Goal: Task Accomplishment & Management: Use online tool/utility

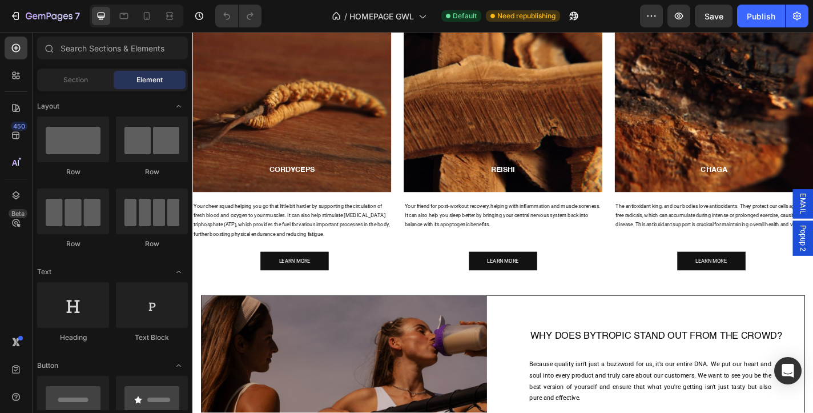
scroll to position [1309, 0]
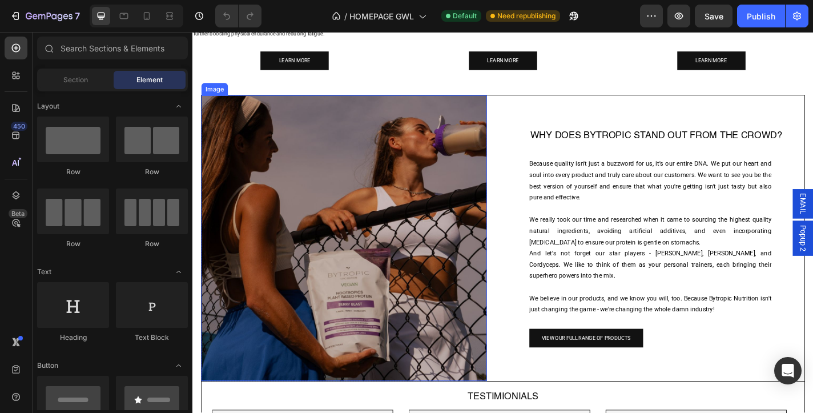
click at [316, 165] on img at bounding box center [359, 259] width 315 height 315
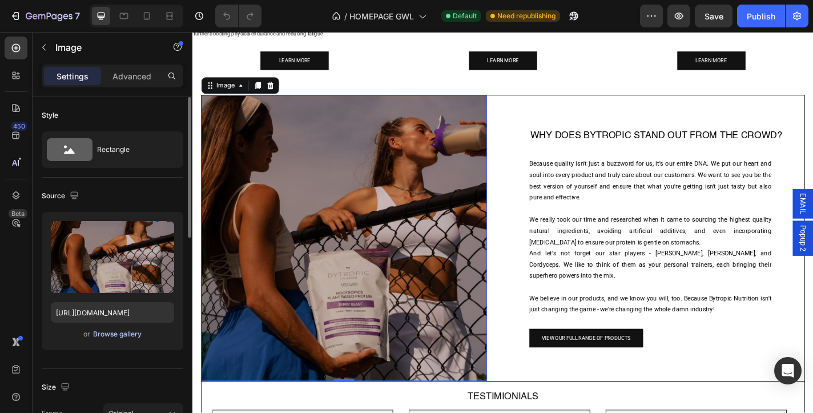
click at [122, 334] on div "Browse gallery" at bounding box center [117, 334] width 49 height 10
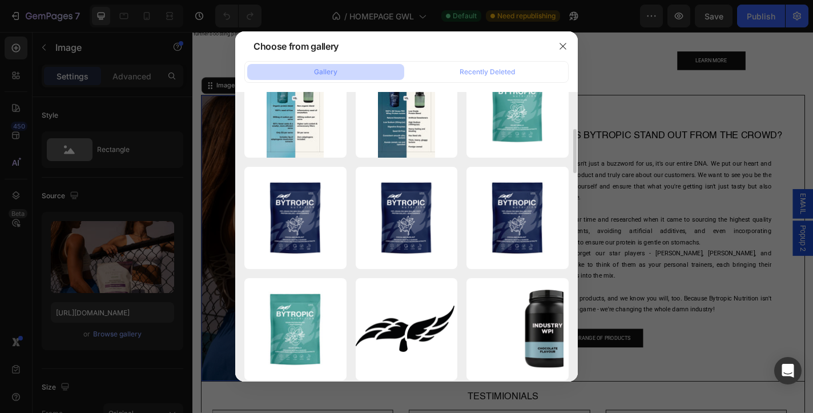
scroll to position [249, 0]
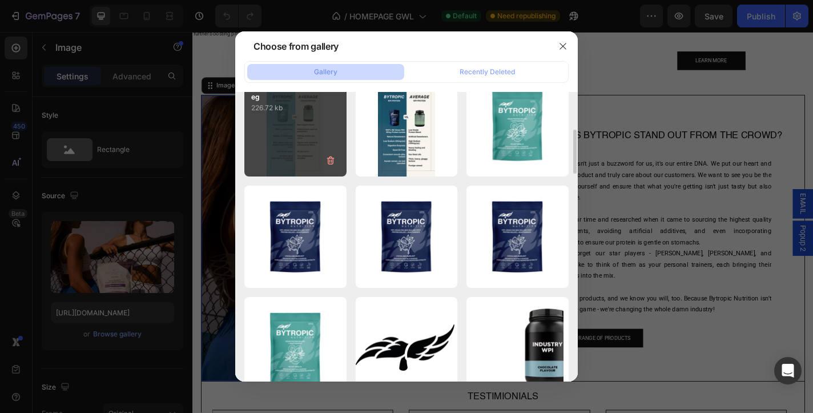
click at [284, 149] on div "Velvet Vanilla Us vs...ge.jpeg 226.72 kb" at bounding box center [295, 126] width 102 height 102
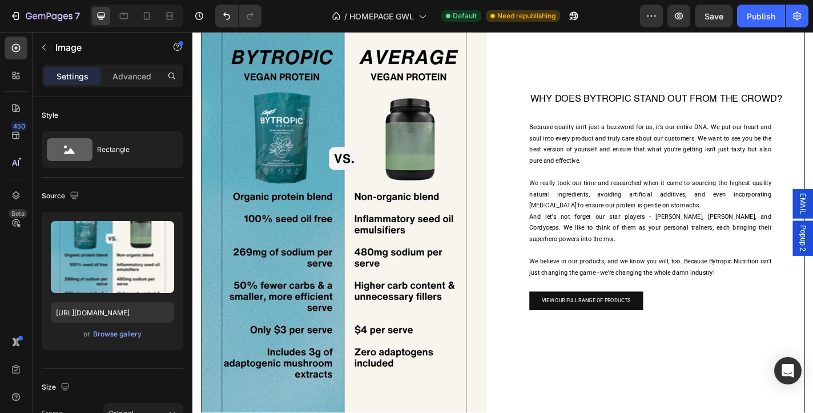
scroll to position [1470, 0]
click at [118, 338] on div "Browse gallery" at bounding box center [117, 334] width 49 height 10
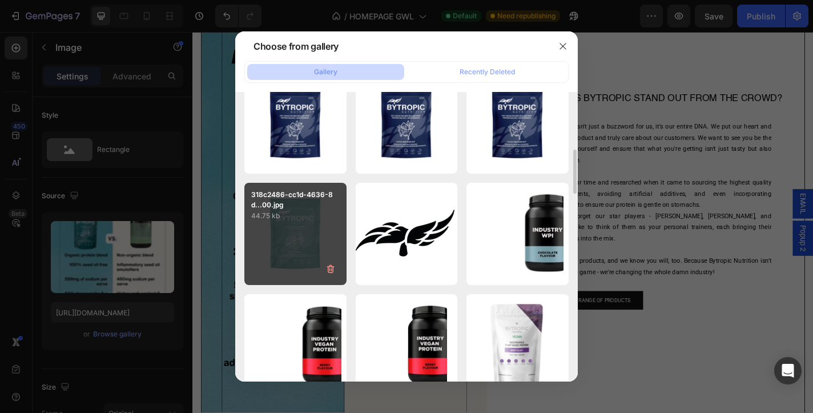
scroll to position [366, 0]
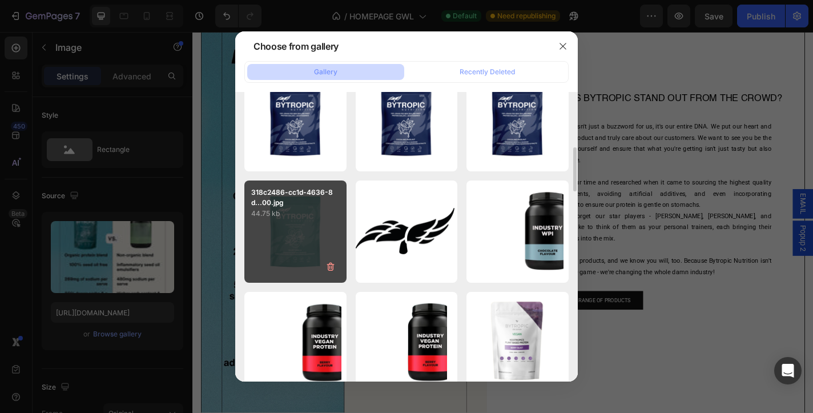
click at [303, 204] on p "318c2486-cc1d-4636-8d...00.jpg" at bounding box center [295, 197] width 89 height 21
type input "[URL][DOMAIN_NAME]"
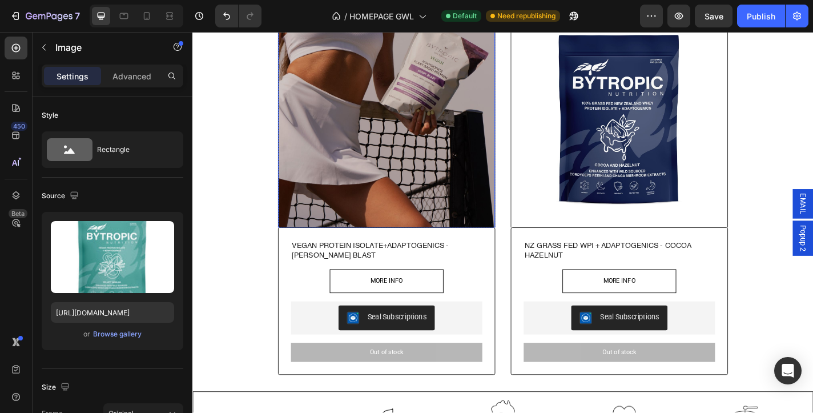
scroll to position [508, 0]
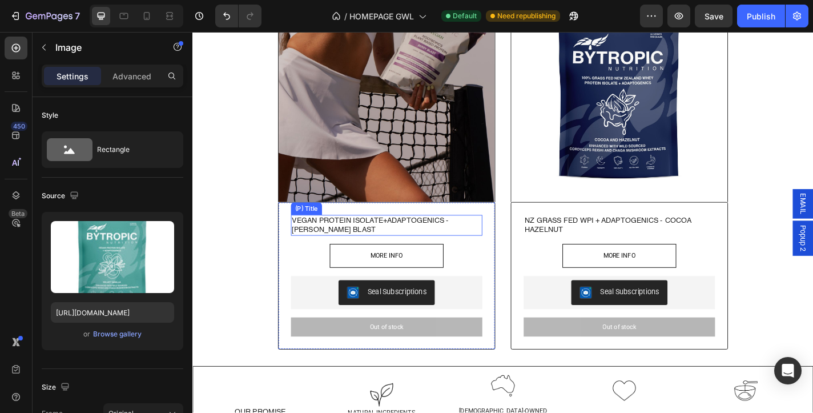
click at [328, 240] on h2 "VEGAN PROTEIN ISOLATE+ADAPTOGENICS - [PERSON_NAME] BLAST" at bounding box center [397, 245] width 193 height 23
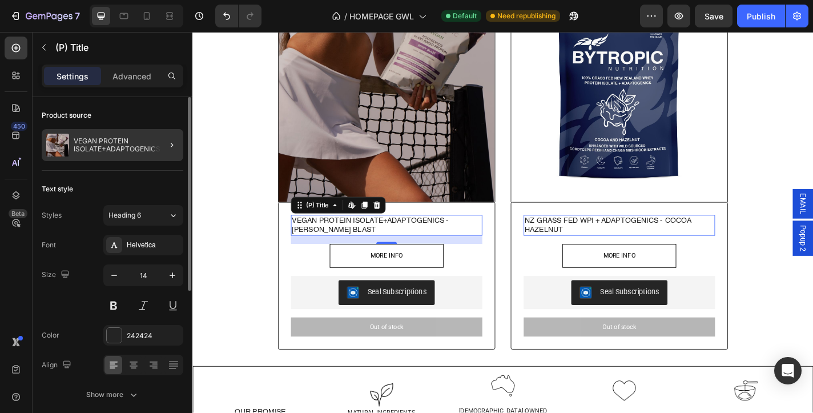
click at [153, 142] on div at bounding box center [167, 145] width 32 height 32
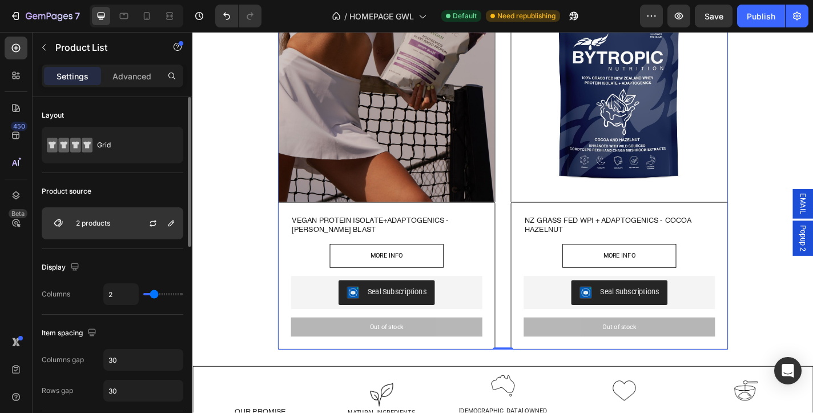
click at [111, 223] on div "2 products" at bounding box center [113, 223] width 142 height 32
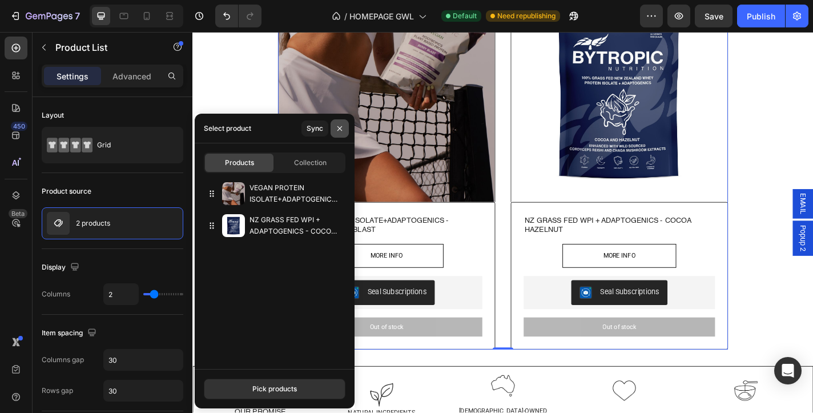
click at [339, 126] on icon "button" at bounding box center [339, 128] width 9 height 9
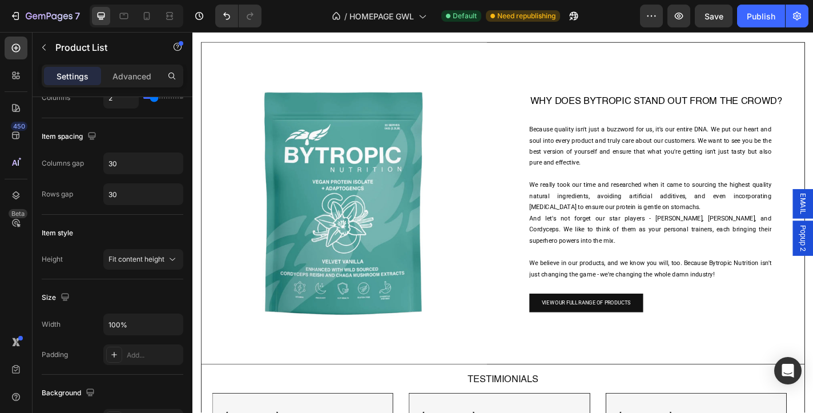
scroll to position [1368, 0]
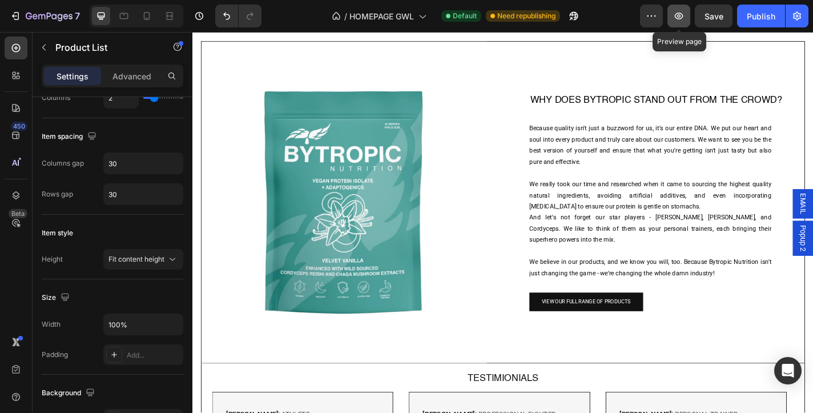
click at [687, 19] on button "button" at bounding box center [679, 16] width 23 height 23
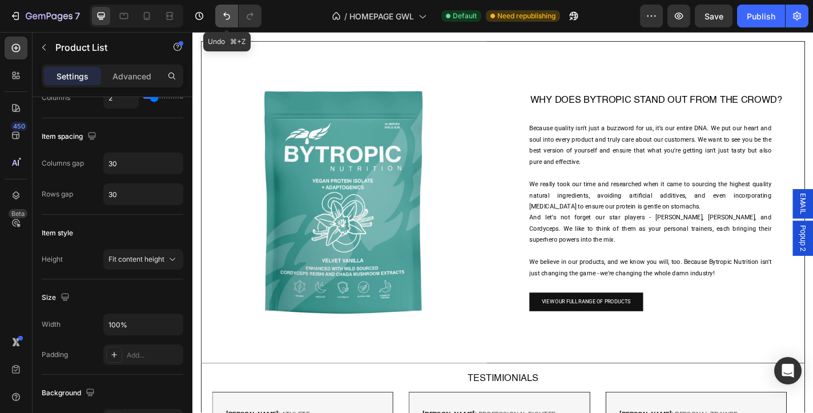
click at [225, 25] on button "Undo/Redo" at bounding box center [226, 16] width 23 height 23
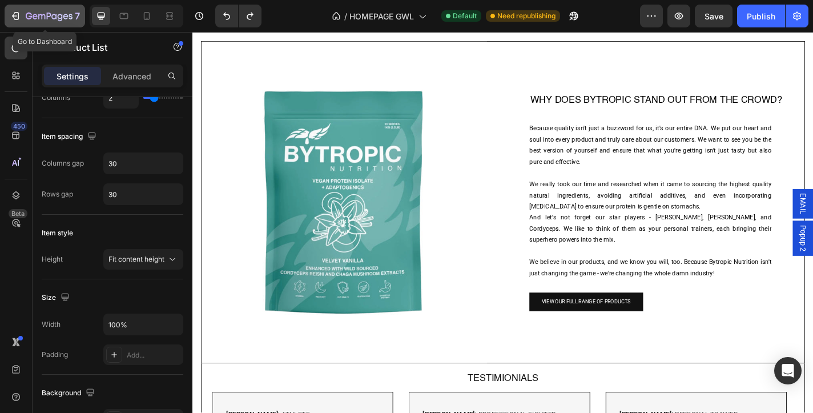
click at [43, 23] on button "7" at bounding box center [45, 16] width 81 height 23
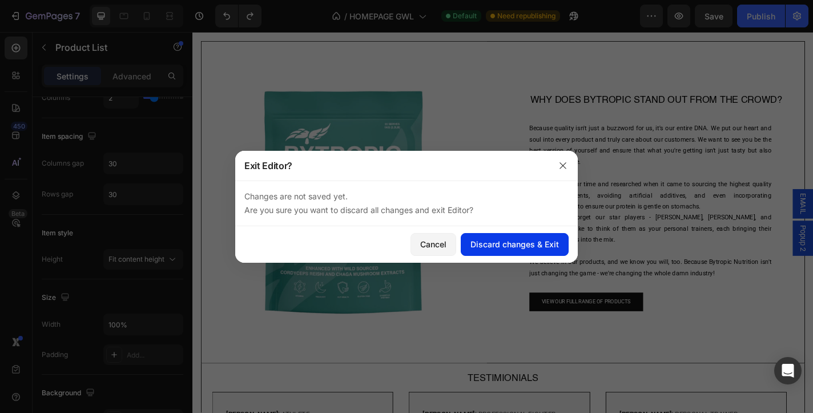
click at [498, 247] on div "Discard changes & Exit" at bounding box center [515, 244] width 89 height 12
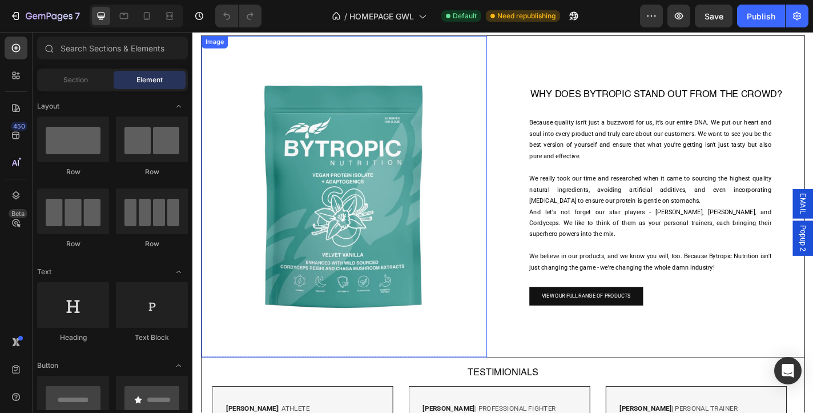
scroll to position [1289, 0]
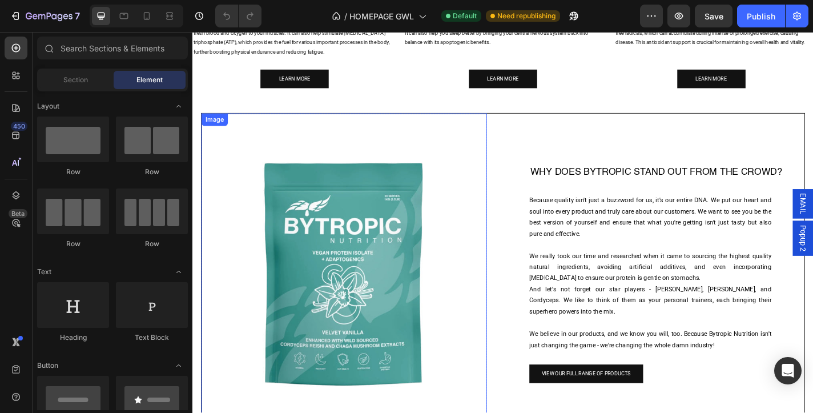
click at [352, 192] on img at bounding box center [359, 299] width 315 height 355
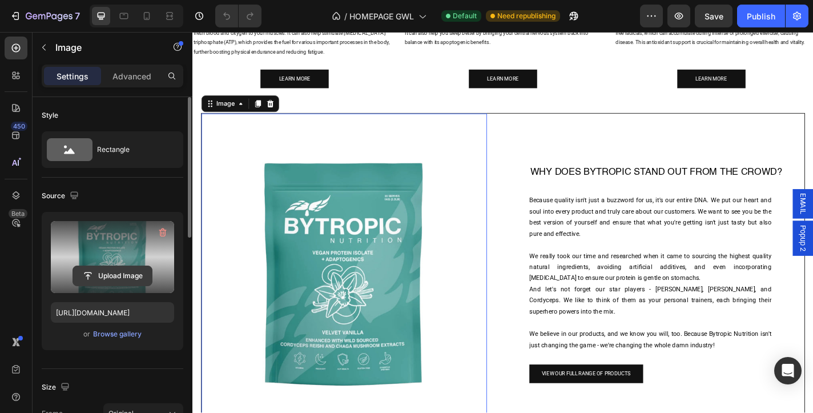
click at [119, 274] on input "file" at bounding box center [112, 275] width 79 height 19
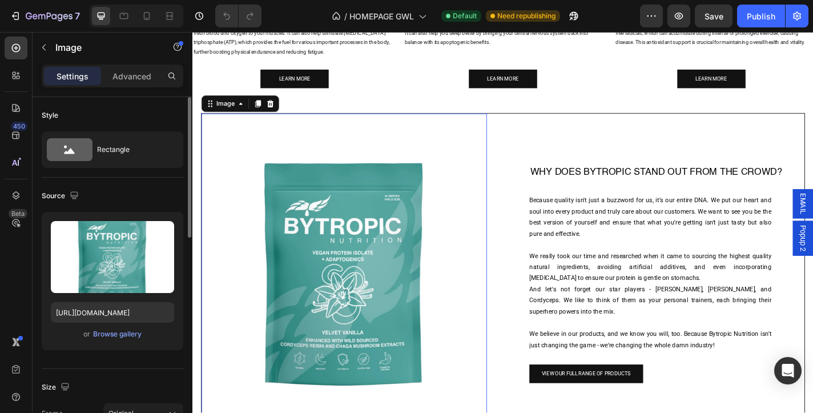
click at [126, 340] on div "or Browse gallery" at bounding box center [112, 334] width 123 height 14
click at [123, 334] on div "Browse gallery" at bounding box center [117, 334] width 49 height 10
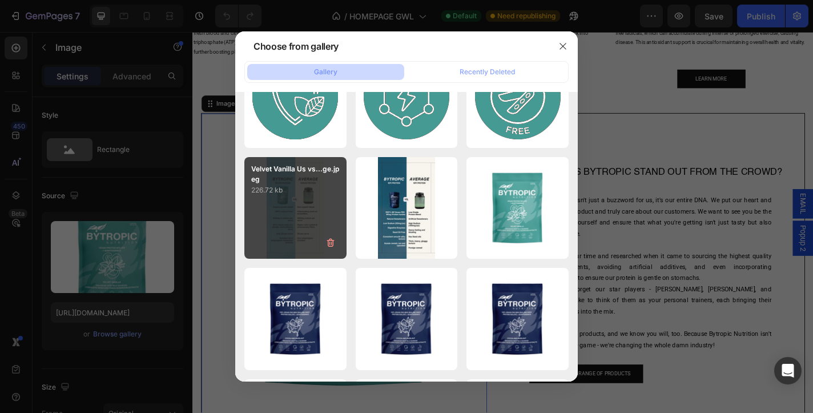
scroll to position [0, 0]
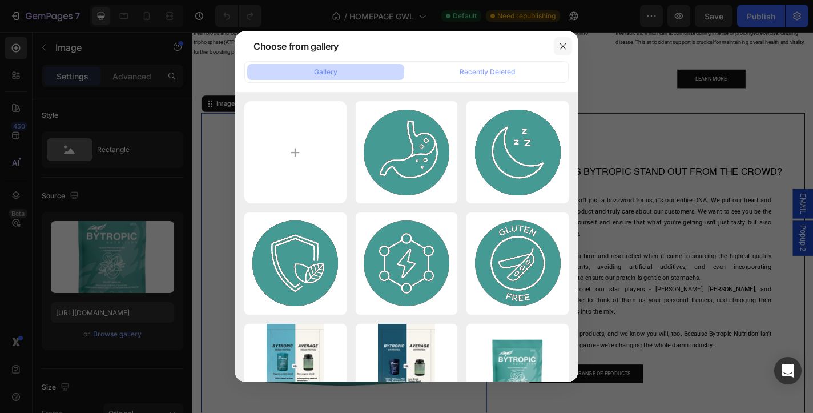
click at [561, 46] on icon "button" at bounding box center [563, 46] width 9 height 9
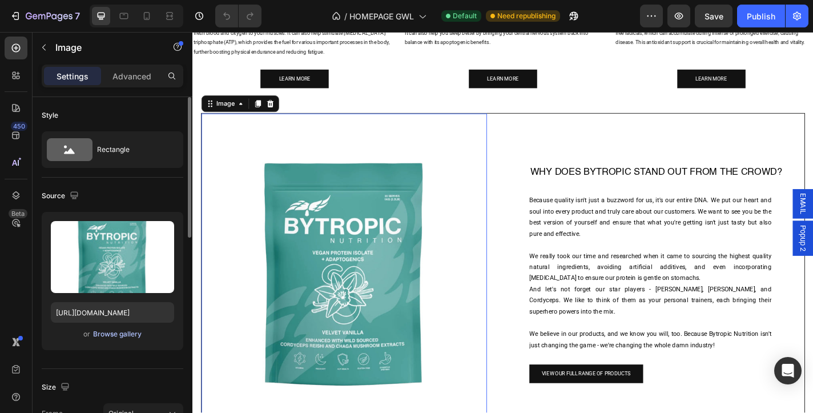
click at [115, 334] on div "Browse gallery" at bounding box center [117, 334] width 49 height 10
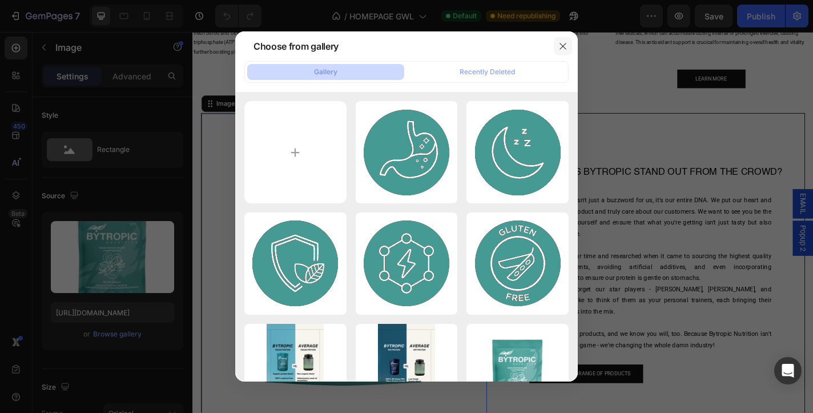
click at [564, 43] on icon "button" at bounding box center [563, 46] width 9 height 9
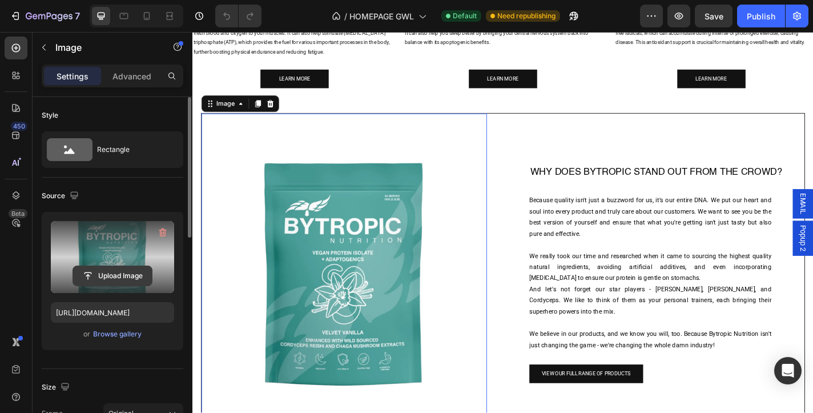
click at [109, 272] on input "file" at bounding box center [112, 275] width 79 height 19
click at [111, 272] on input "file" at bounding box center [112, 275] width 79 height 19
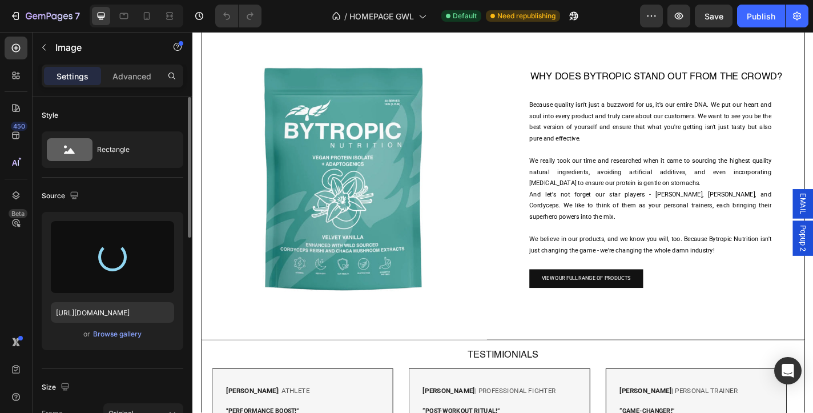
scroll to position [1161, 0]
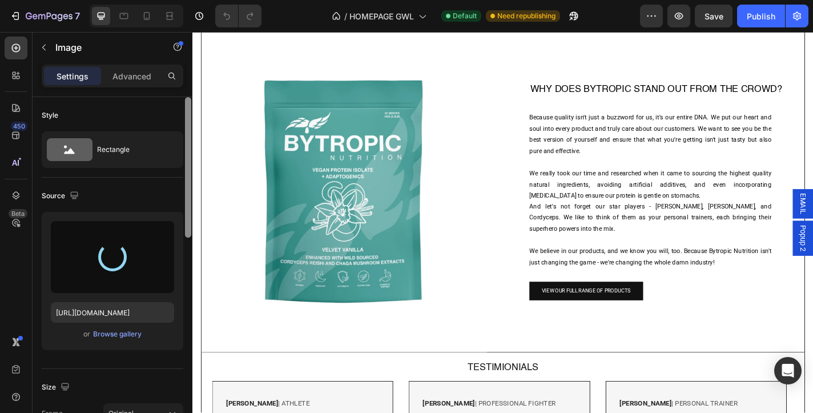
type input "https://cdn.shopify.com/s/files/1/0637/3582/4553/files/gempages_550975774753031…"
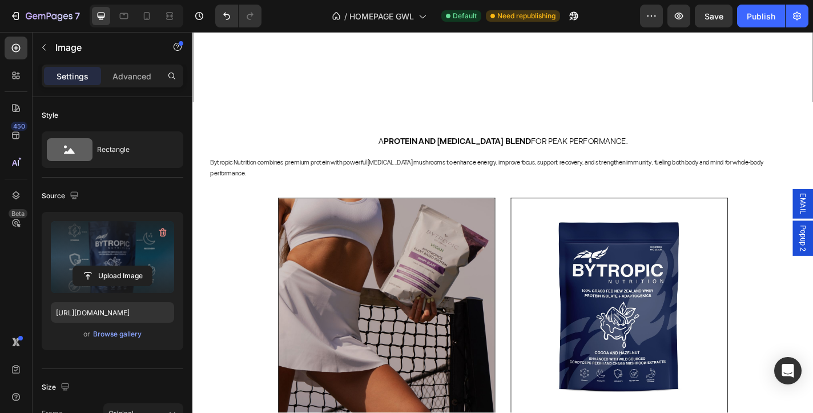
scroll to position [450, 0]
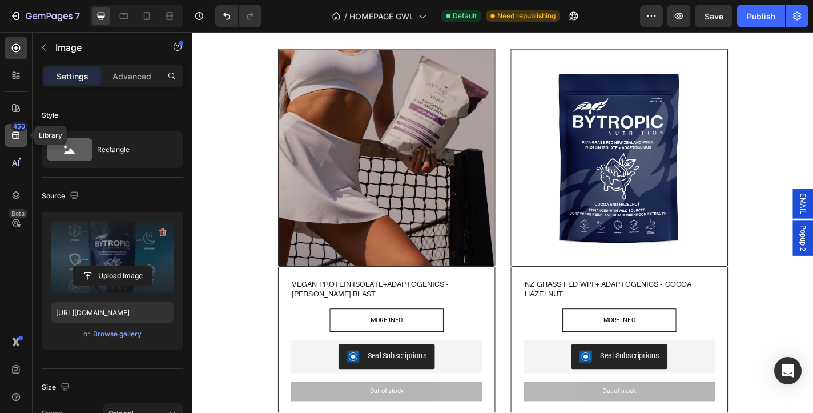
click at [21, 129] on div "450" at bounding box center [19, 126] width 17 height 9
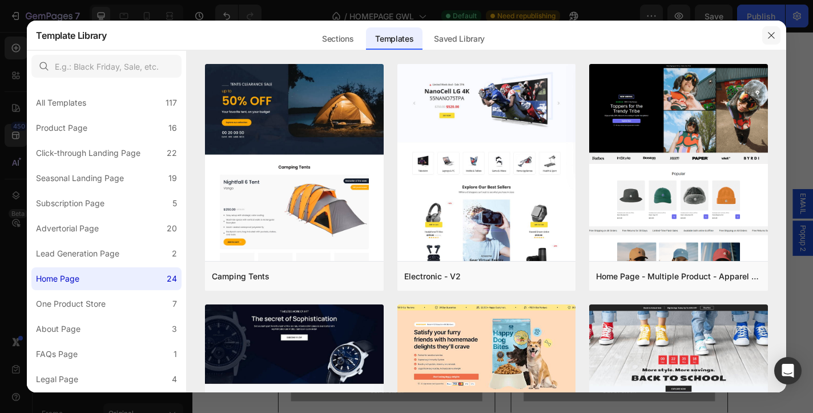
click at [776, 34] on button "button" at bounding box center [772, 35] width 18 height 18
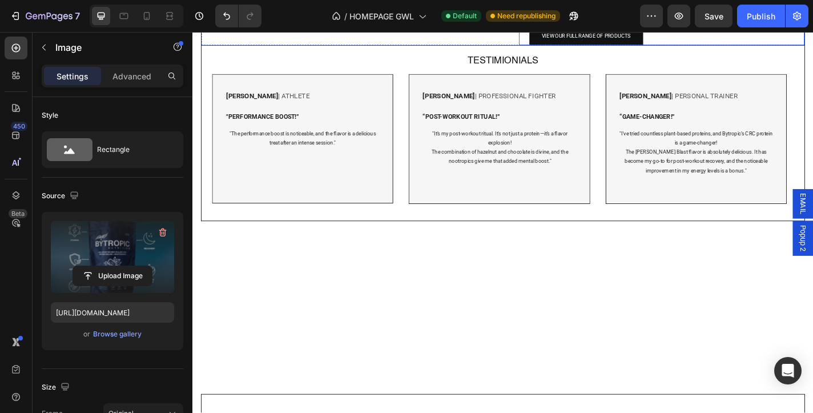
scroll to position [1368, 0]
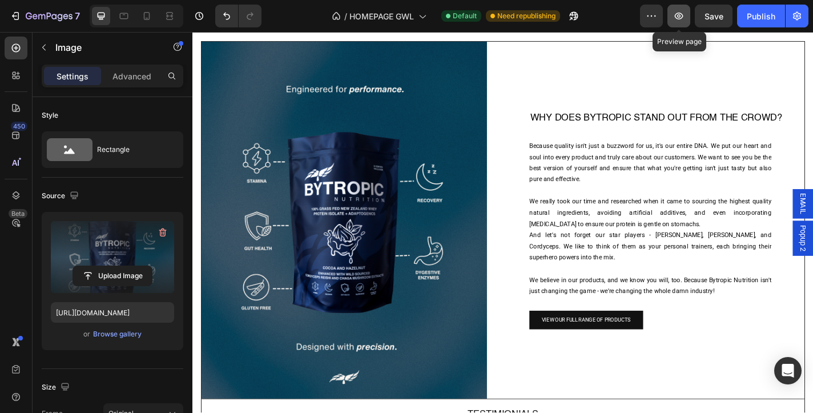
click at [679, 18] on icon "button" at bounding box center [678, 15] width 11 height 11
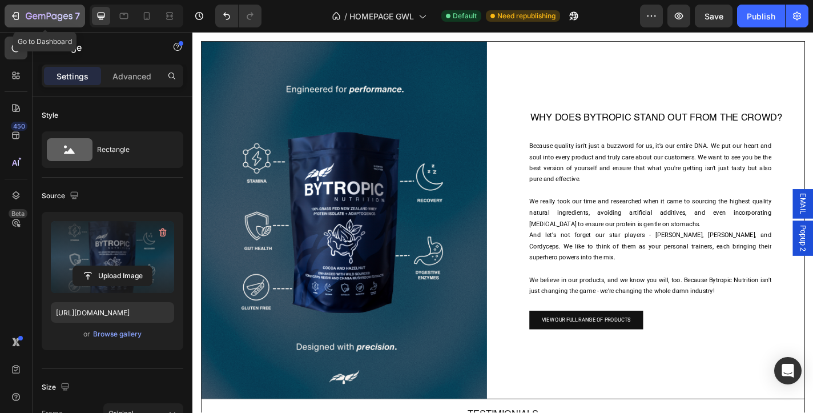
click at [38, 18] on icon "button" at bounding box center [41, 16] width 7 height 5
